Goal: Navigation & Orientation: Understand site structure

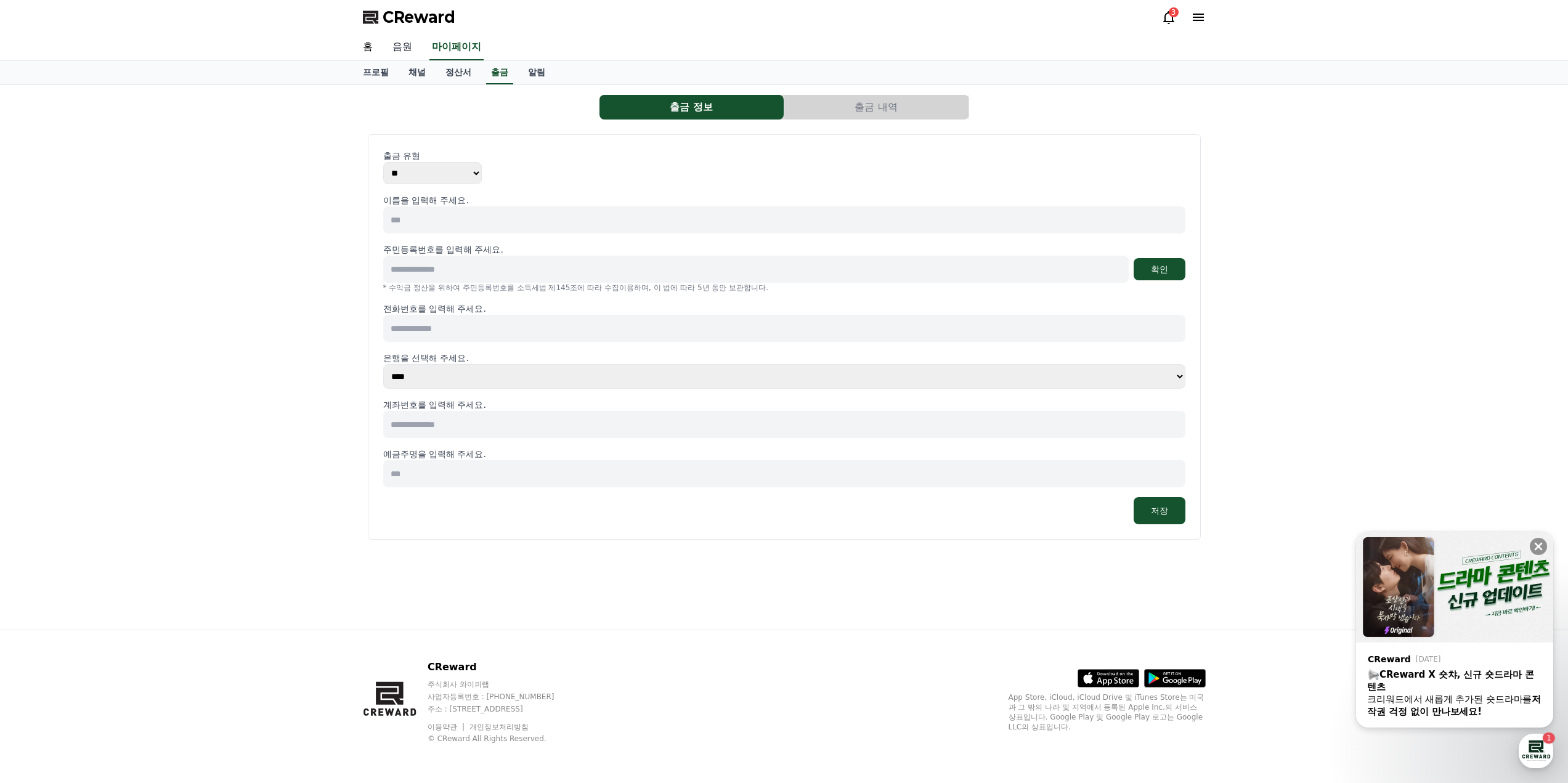
click at [396, 45] on link "음원" at bounding box center [402, 47] width 39 height 26
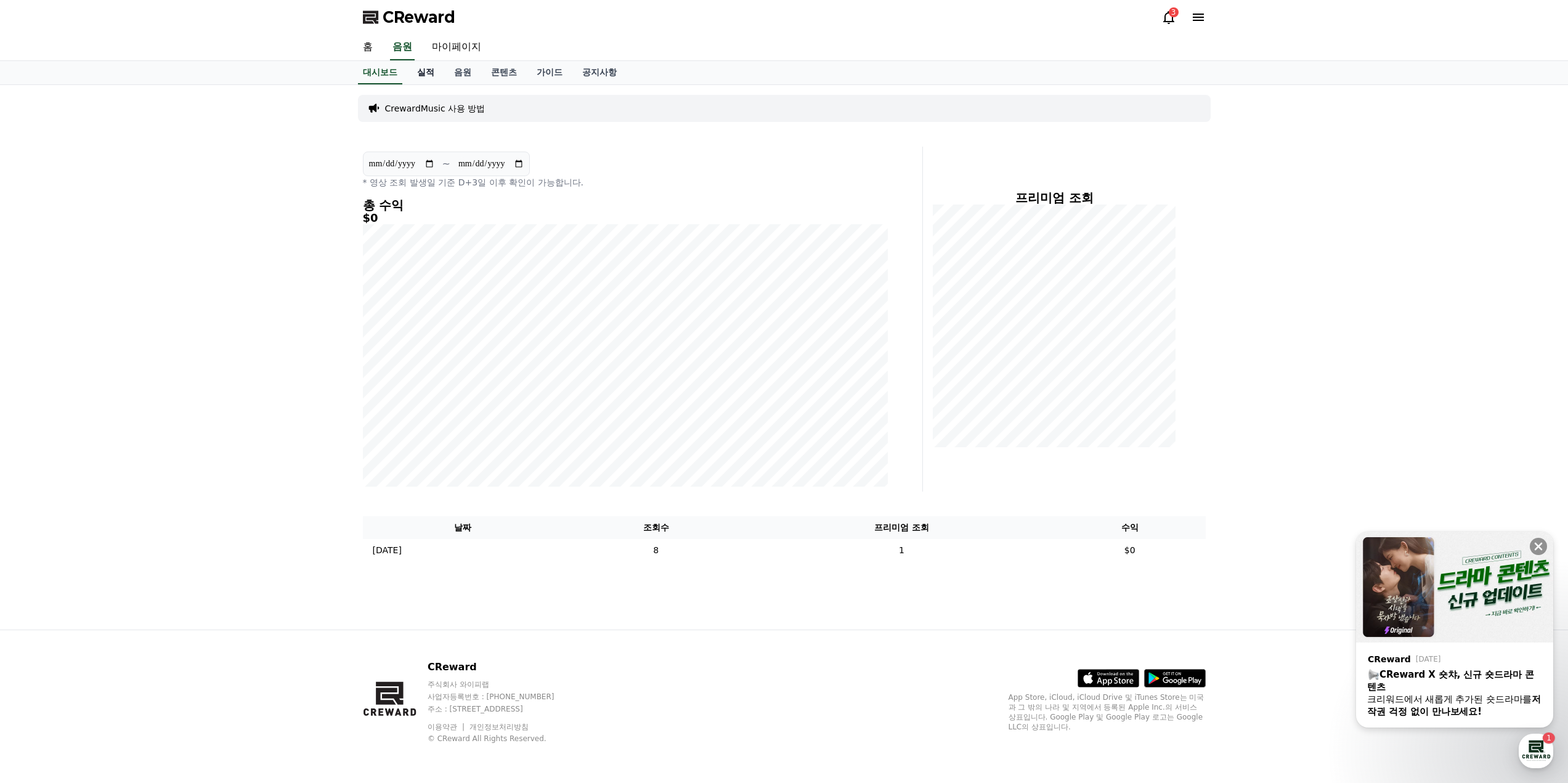
click at [431, 75] on link "실적" at bounding box center [426, 73] width 37 height 24
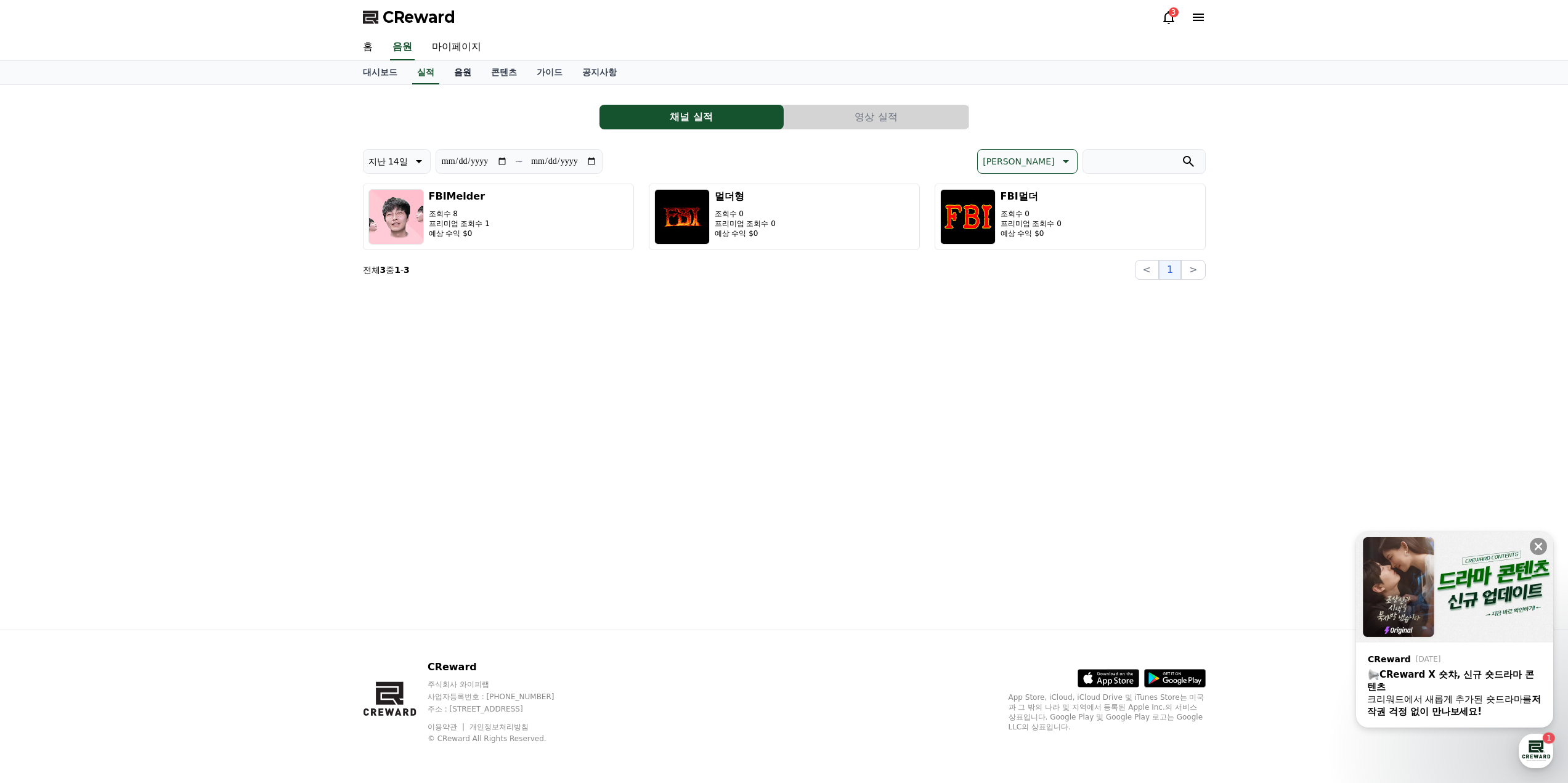
click at [460, 75] on link "음원" at bounding box center [463, 73] width 37 height 24
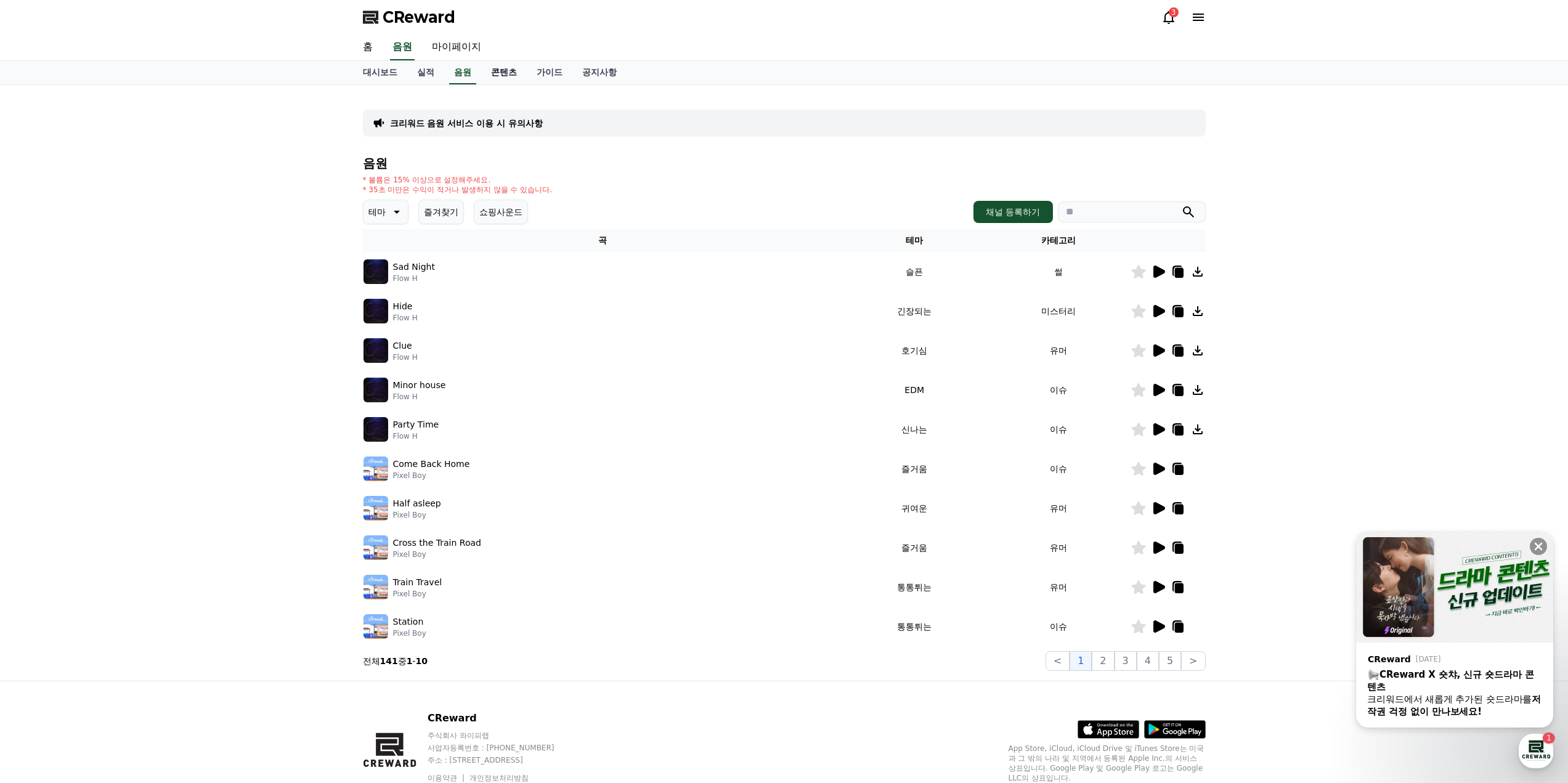
click at [494, 75] on link "콘텐츠" at bounding box center [504, 73] width 45 height 24
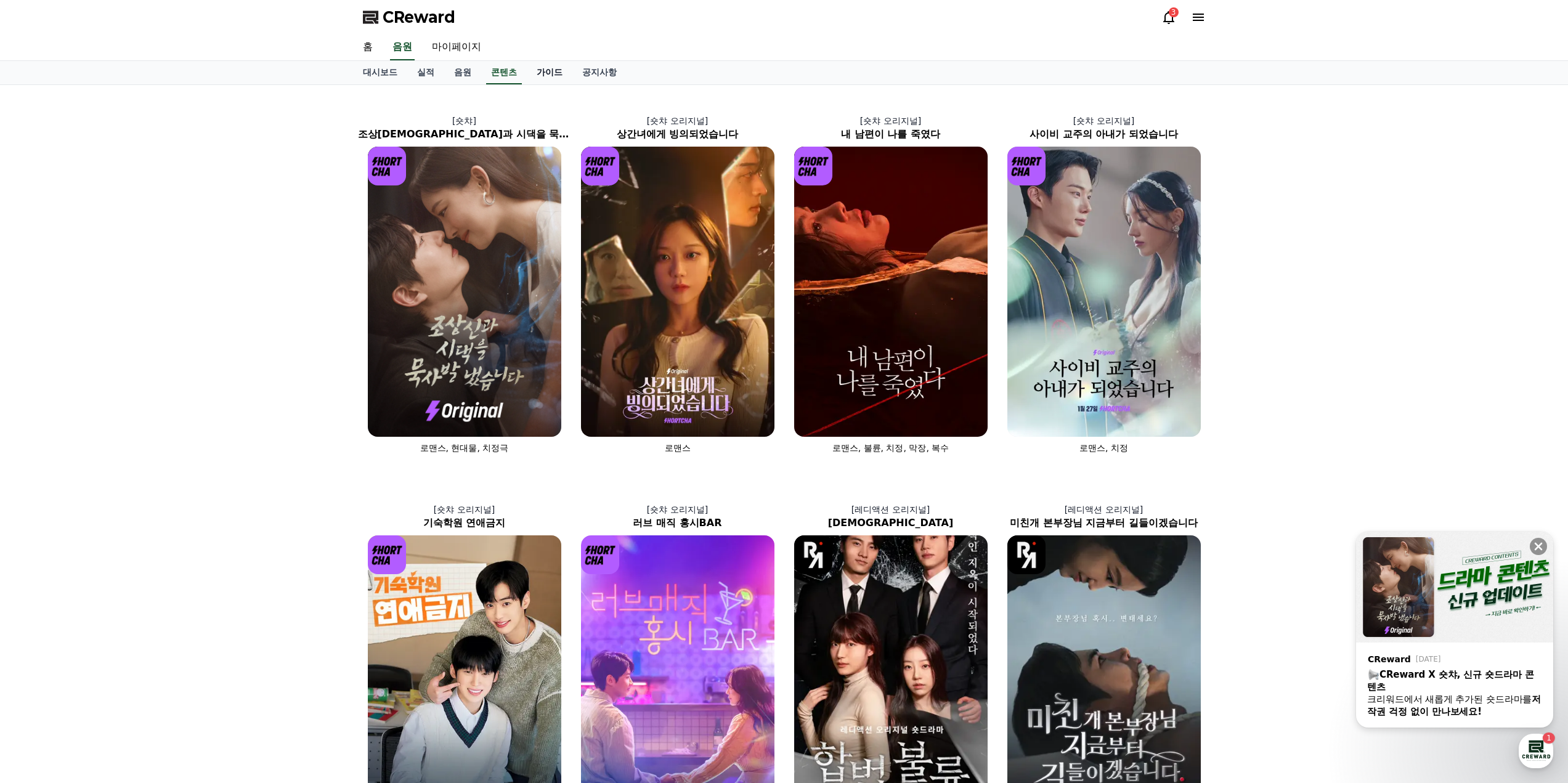
click at [541, 75] on link "가이드" at bounding box center [549, 73] width 45 height 24
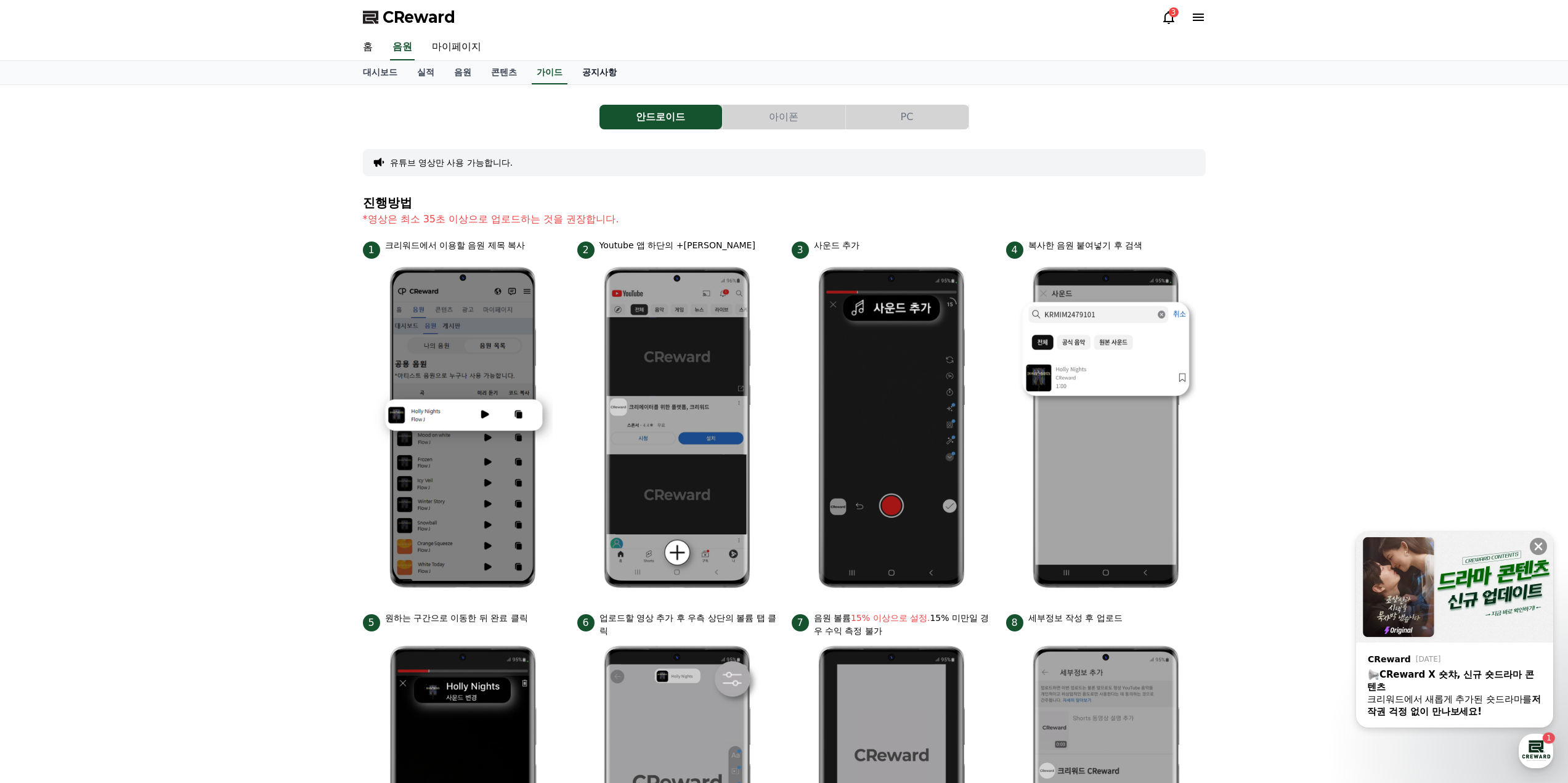
click at [595, 75] on link "공지사항" at bounding box center [599, 73] width 54 height 24
